Goal: Information Seeking & Learning: Learn about a topic

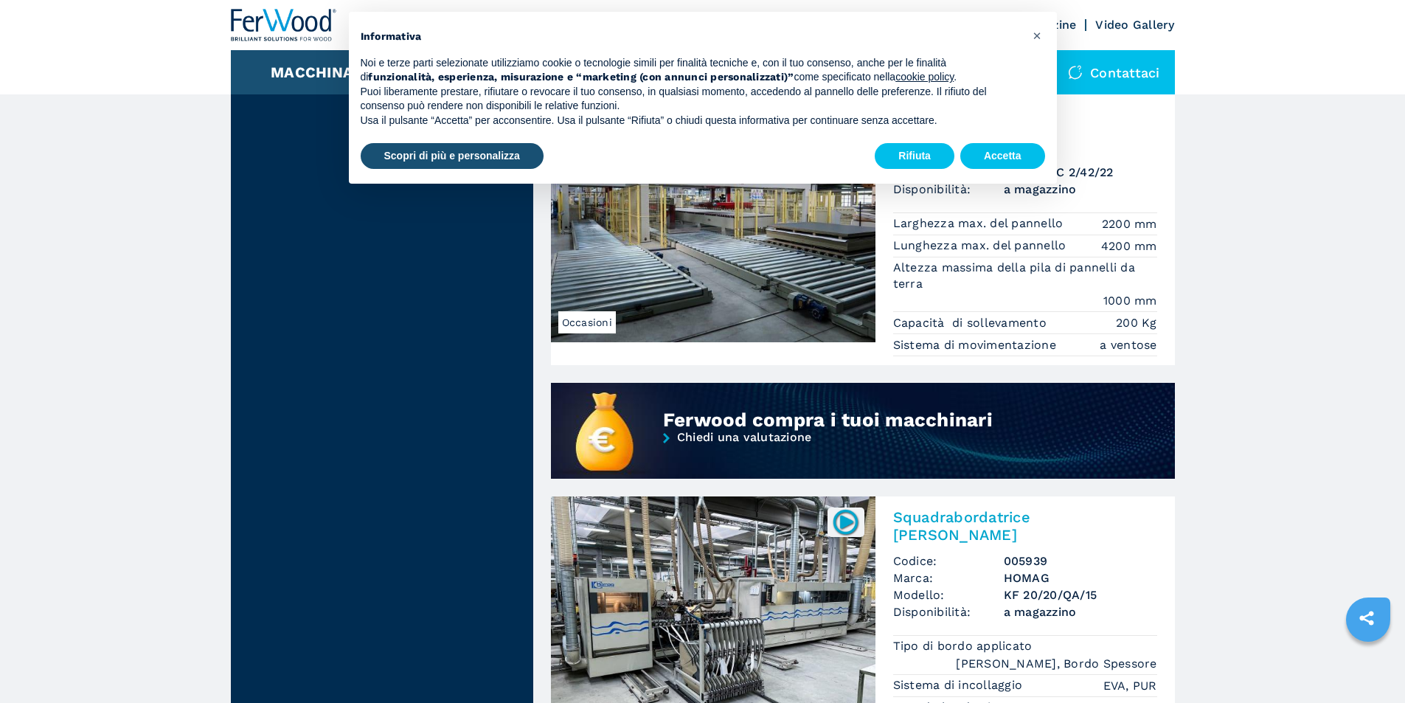
scroll to position [1062, 0]
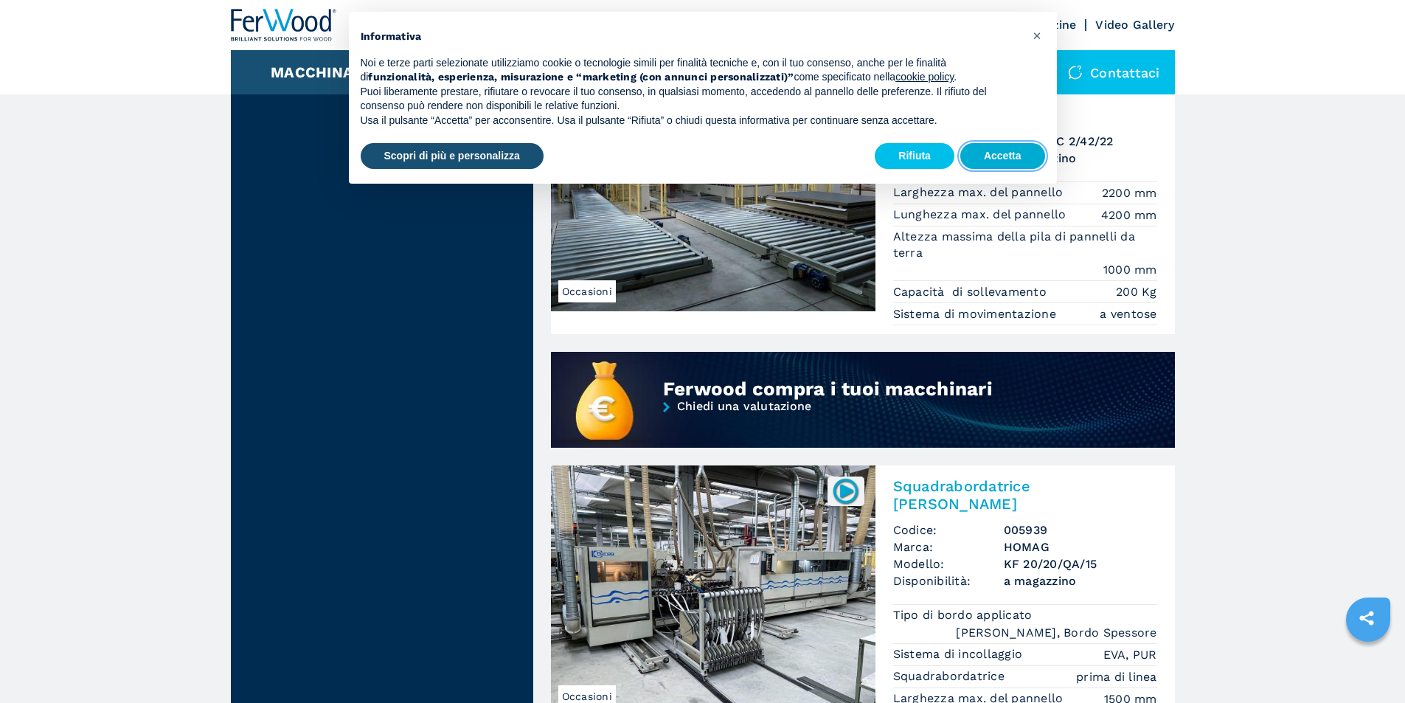
click at [972, 151] on button "Accetta" at bounding box center [1002, 156] width 85 height 27
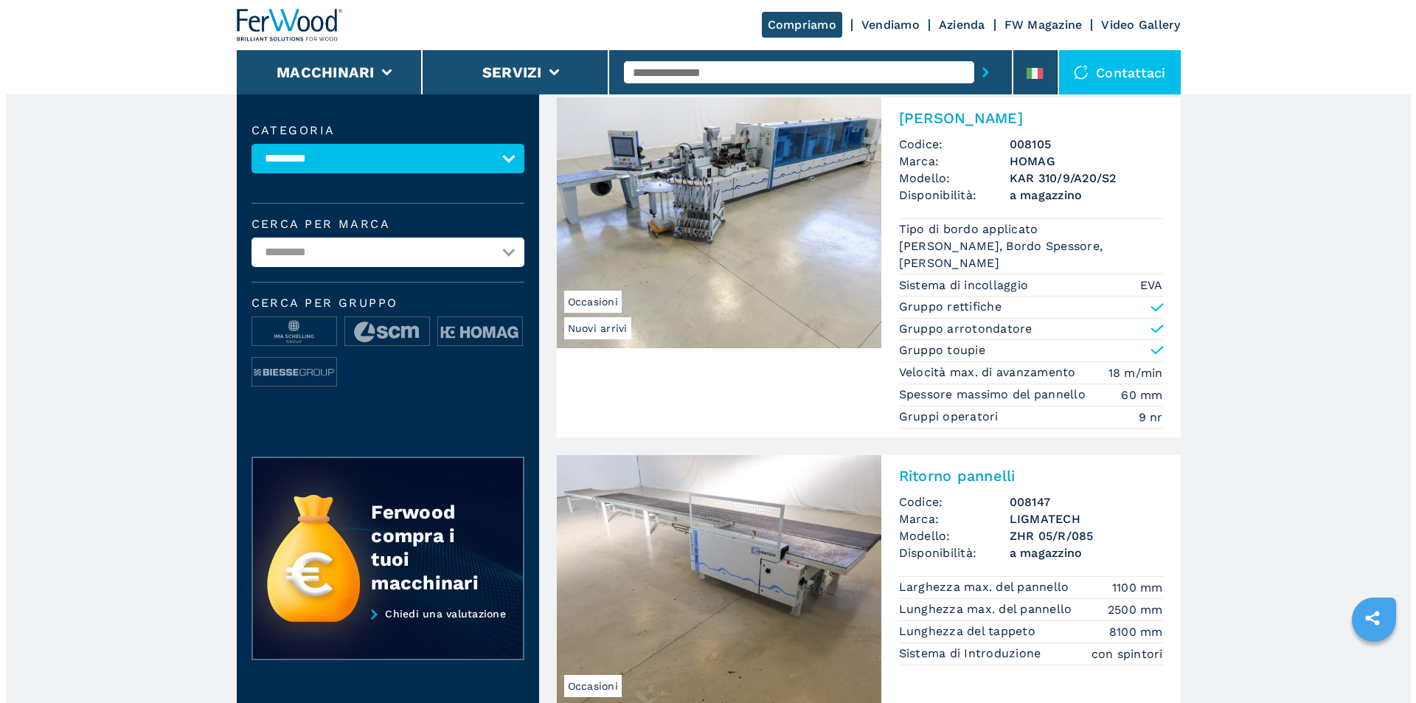
scroll to position [59, 0]
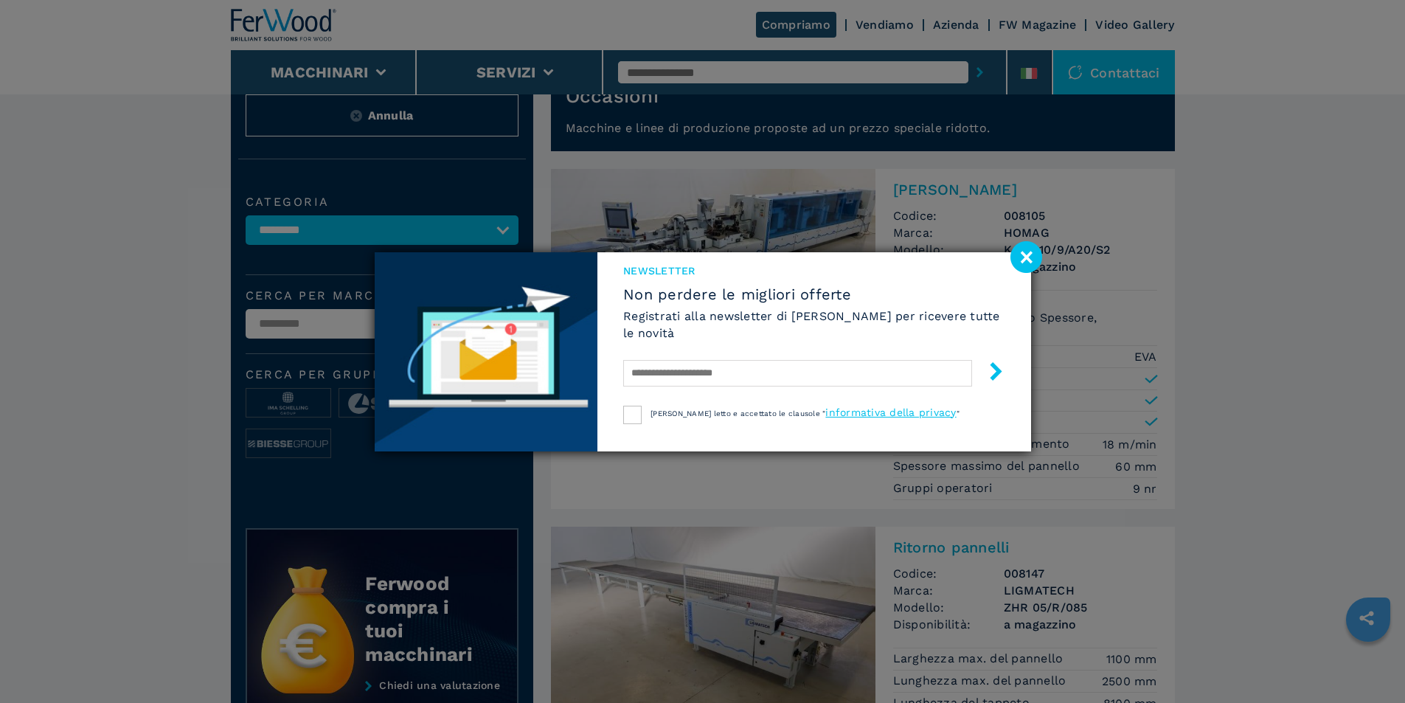
click at [385, 73] on div "NEWSLETTER Non perdere le migliori offerte Registrati alla newsletter di Ferwoo…" at bounding box center [702, 351] width 1405 height 703
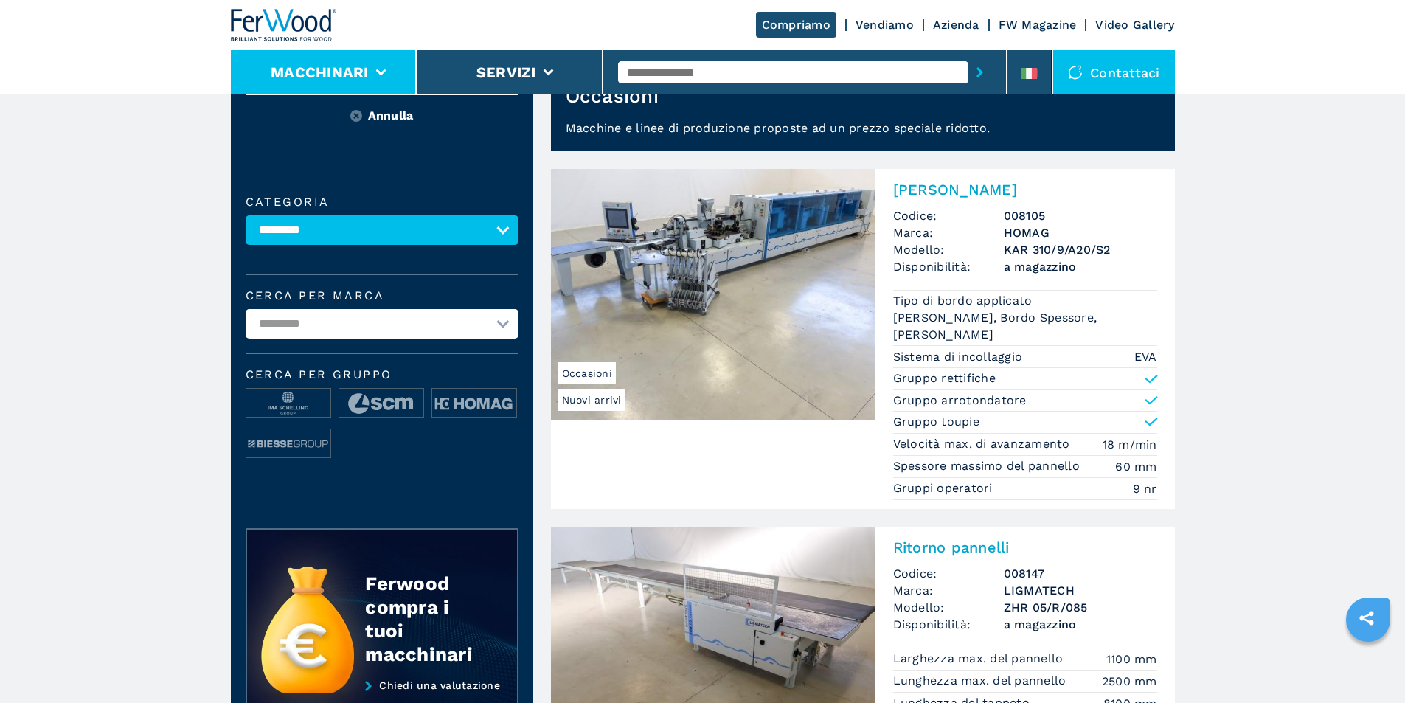
click at [376, 72] on icon at bounding box center [380, 72] width 10 height 7
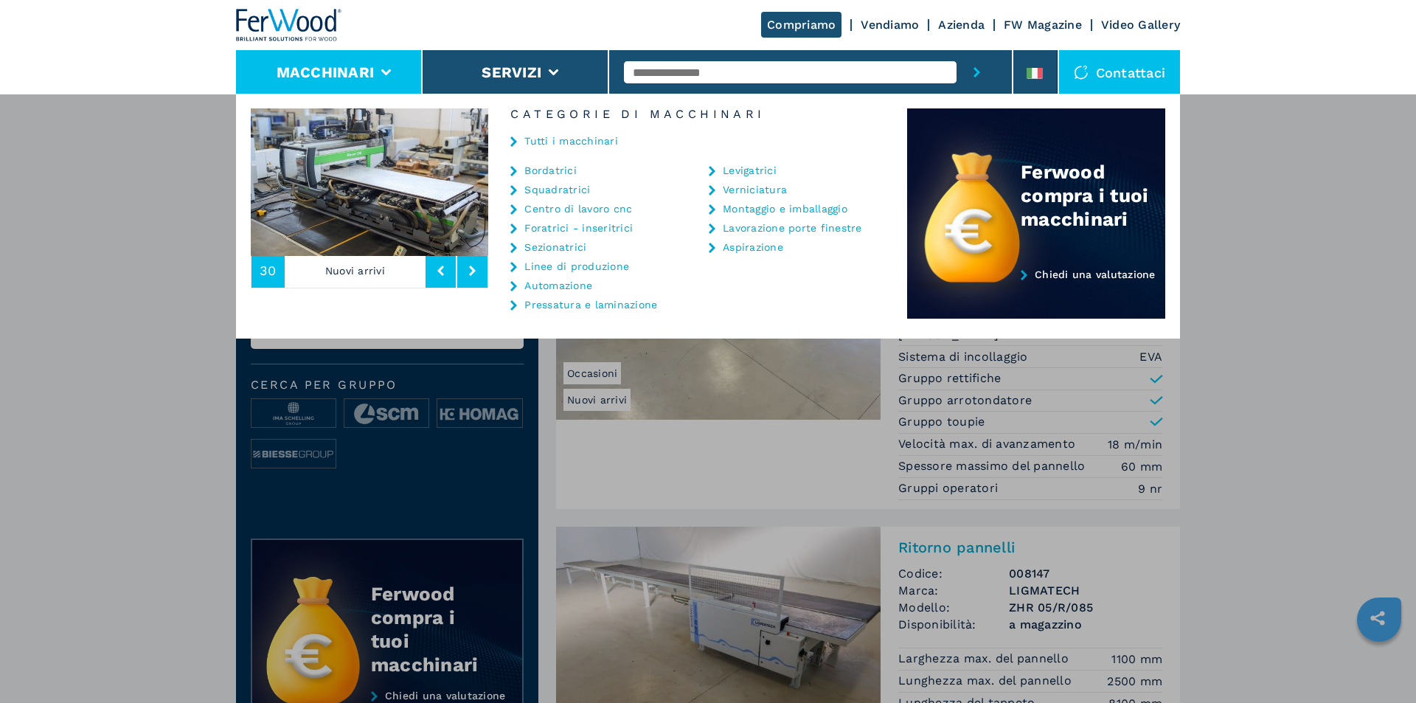
click at [539, 231] on link "Foratrici - inseritrici" at bounding box center [578, 228] width 108 height 10
click at [538, 227] on link "Foratrici - inseritrici" at bounding box center [578, 228] width 108 height 10
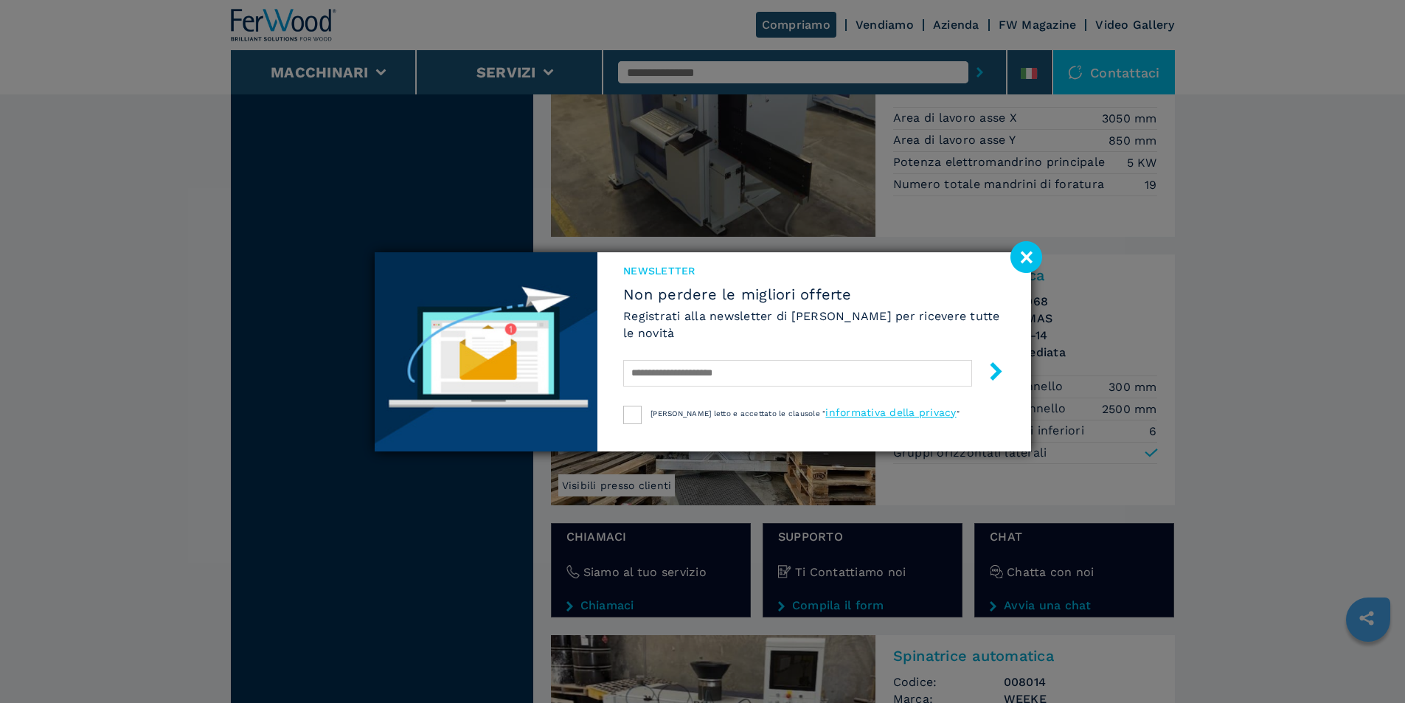
scroll to position [2006, 0]
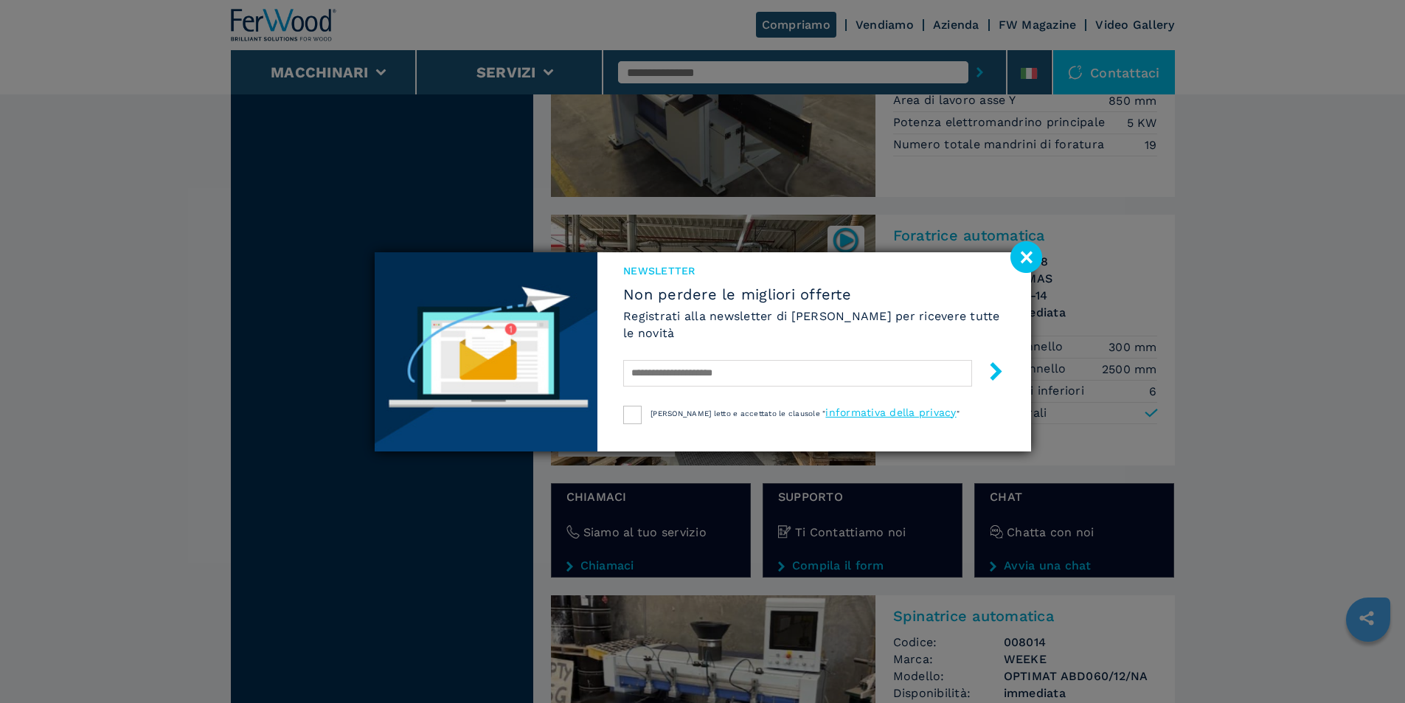
click at [1026, 260] on image at bounding box center [1027, 257] width 32 height 32
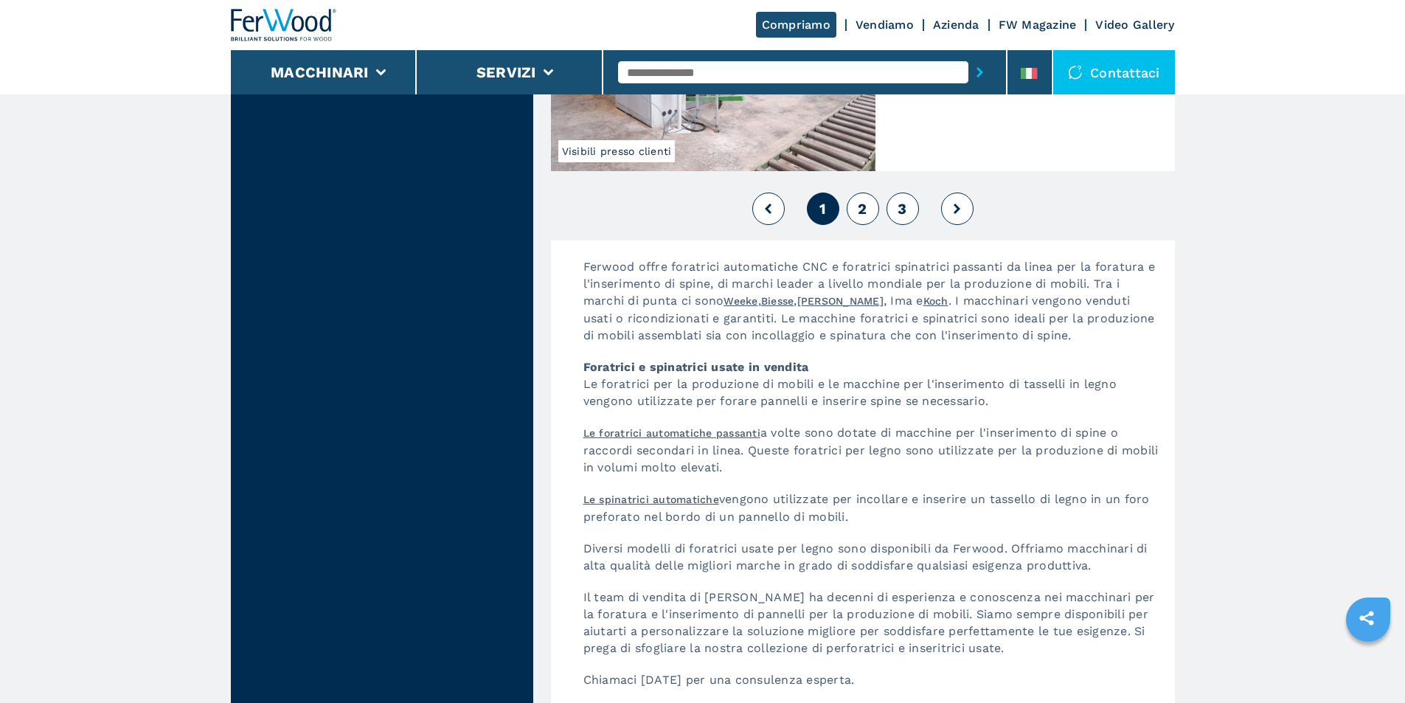
scroll to position [3334, 0]
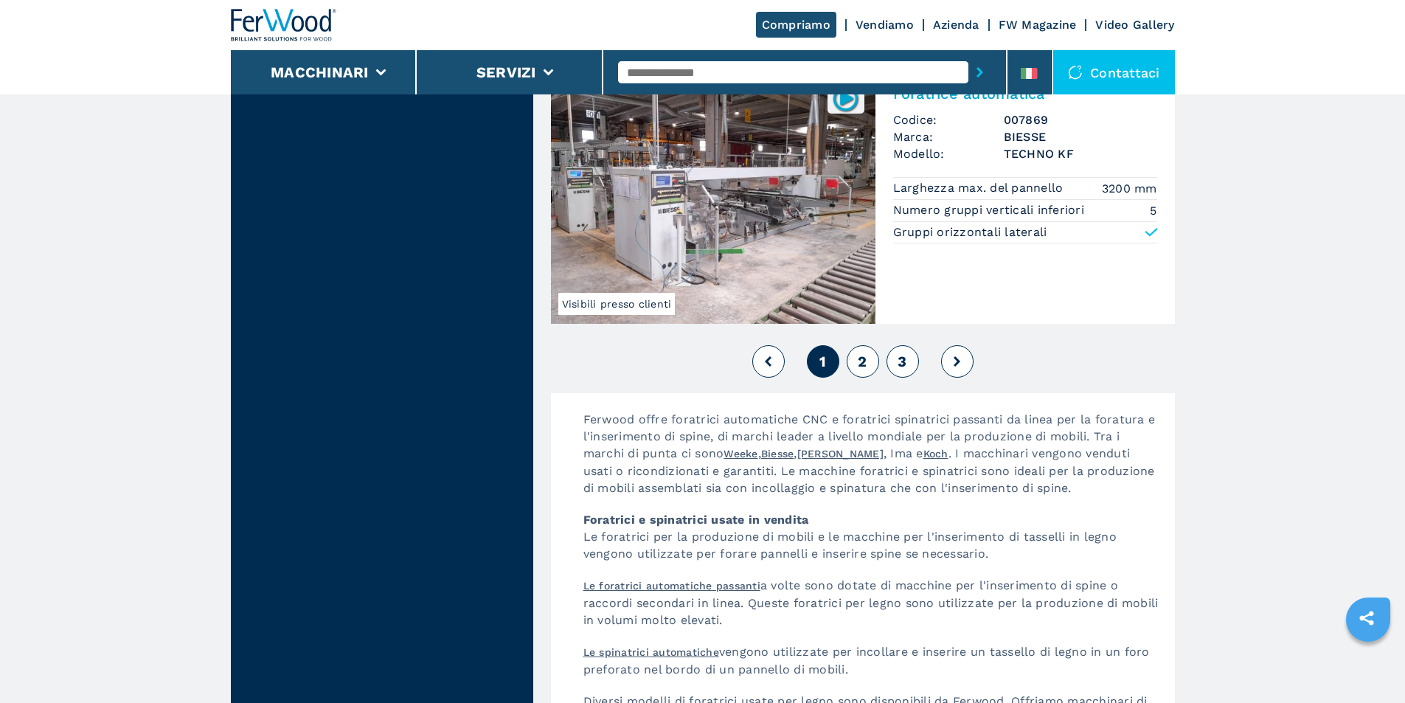
click at [872, 353] on button "2" at bounding box center [863, 361] width 32 height 32
click at [863, 356] on span "2" at bounding box center [862, 362] width 9 height 18
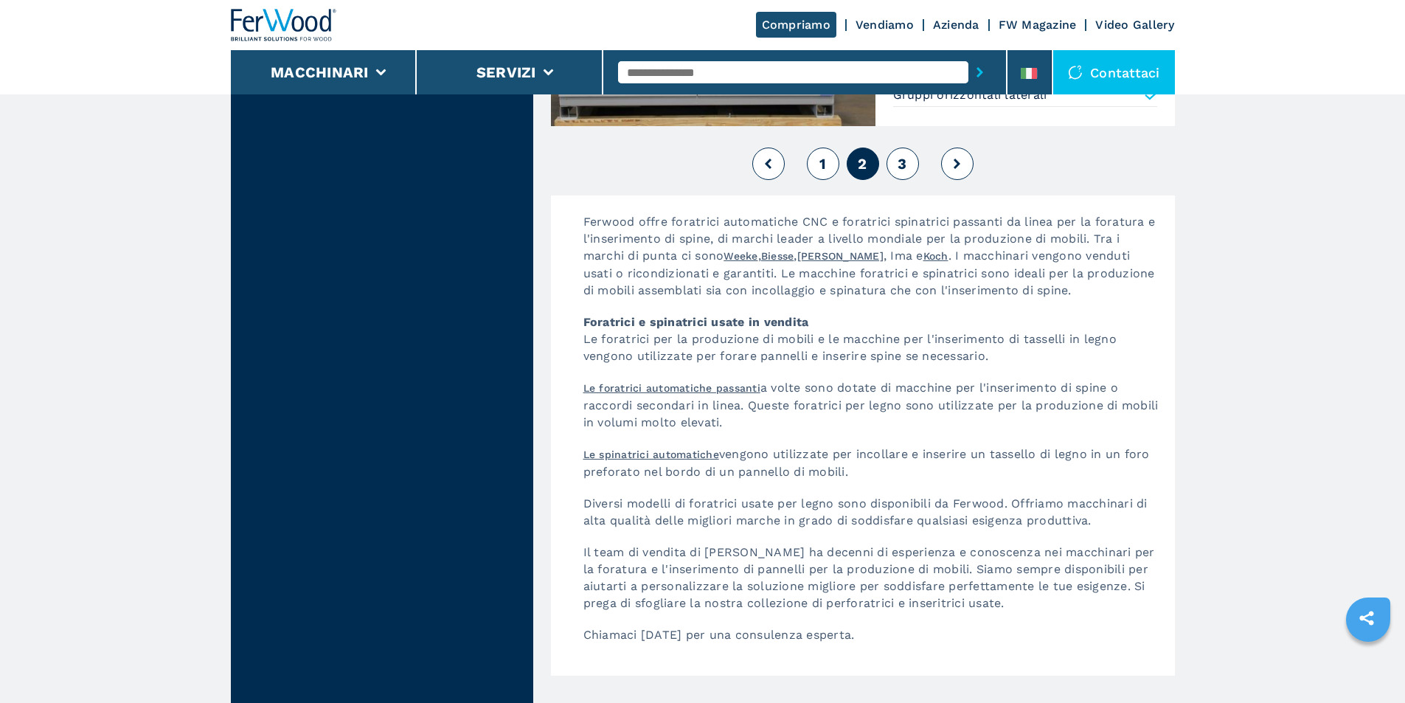
scroll to position [3570, 0]
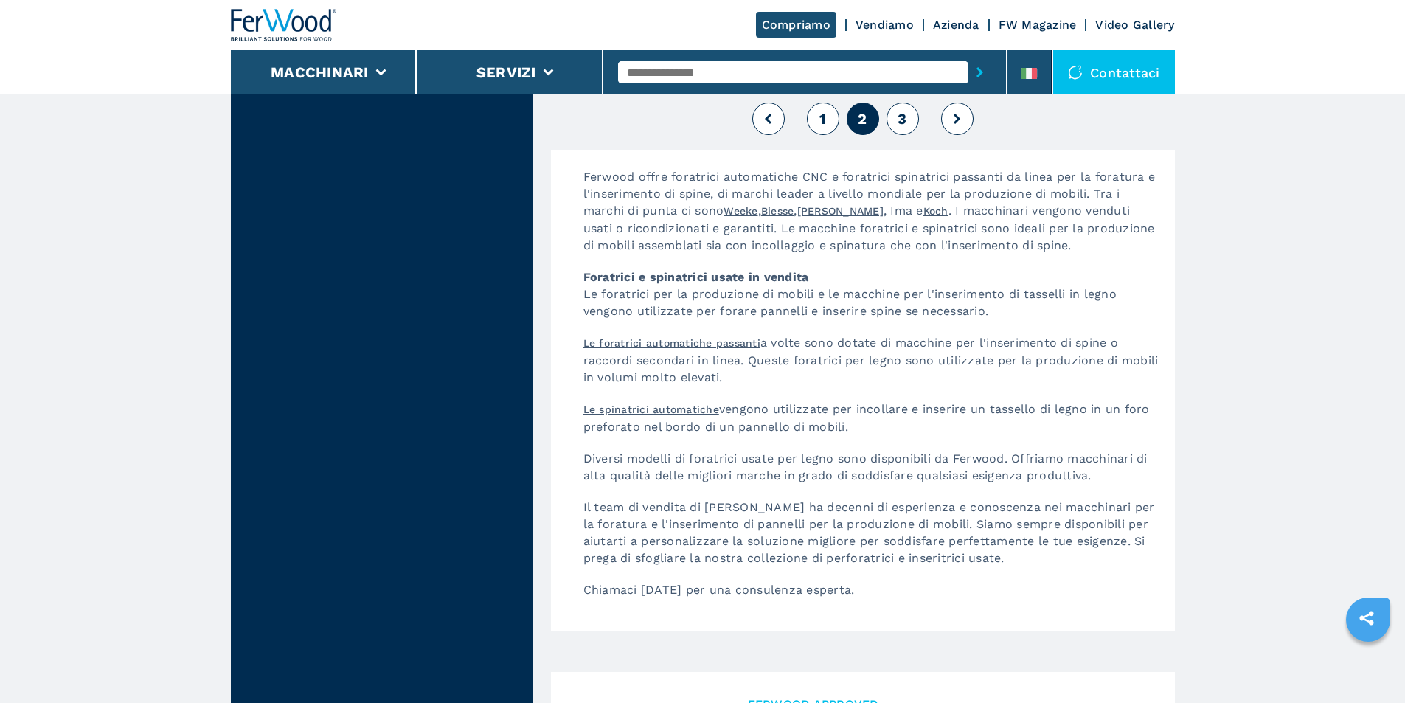
click at [899, 119] on span "3" at bounding box center [902, 119] width 9 height 18
click at [953, 119] on button at bounding box center [957, 119] width 32 height 32
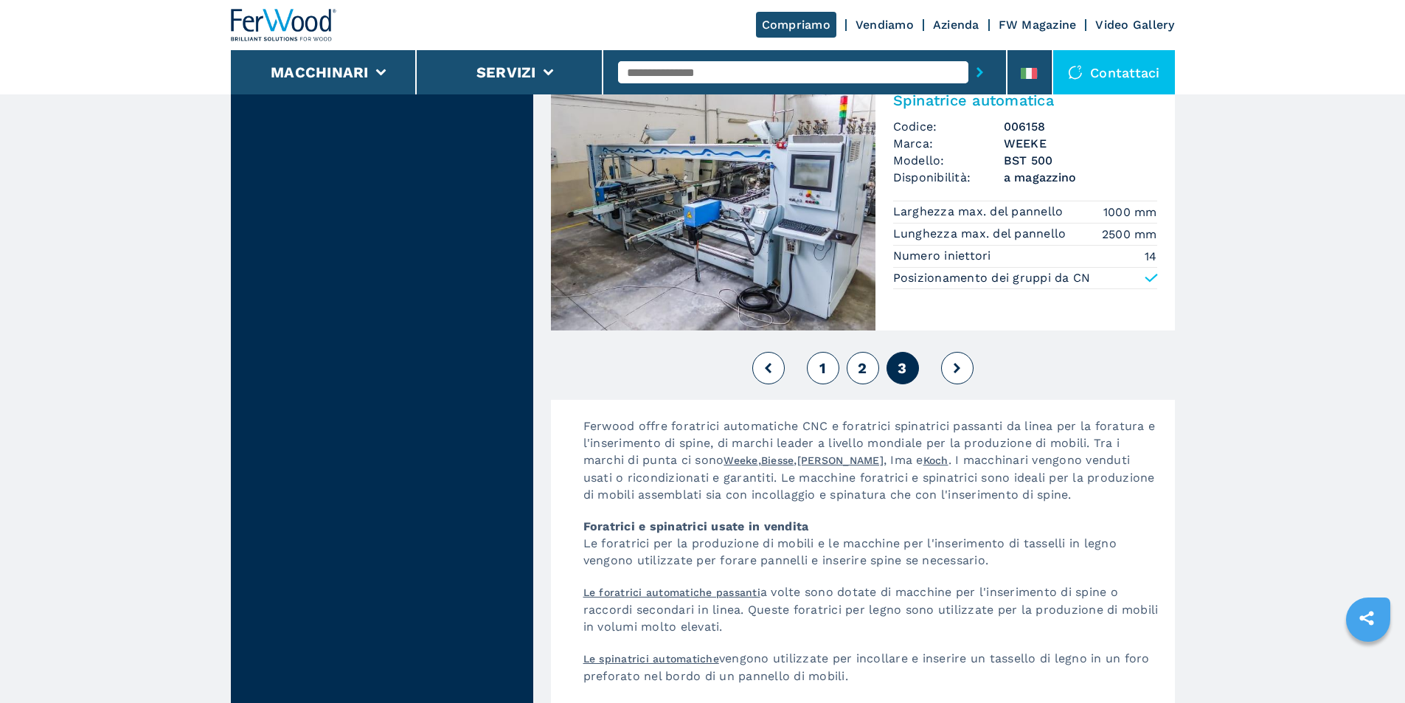
scroll to position [3069, 0]
